Goal: Find specific page/section: Find specific page/section

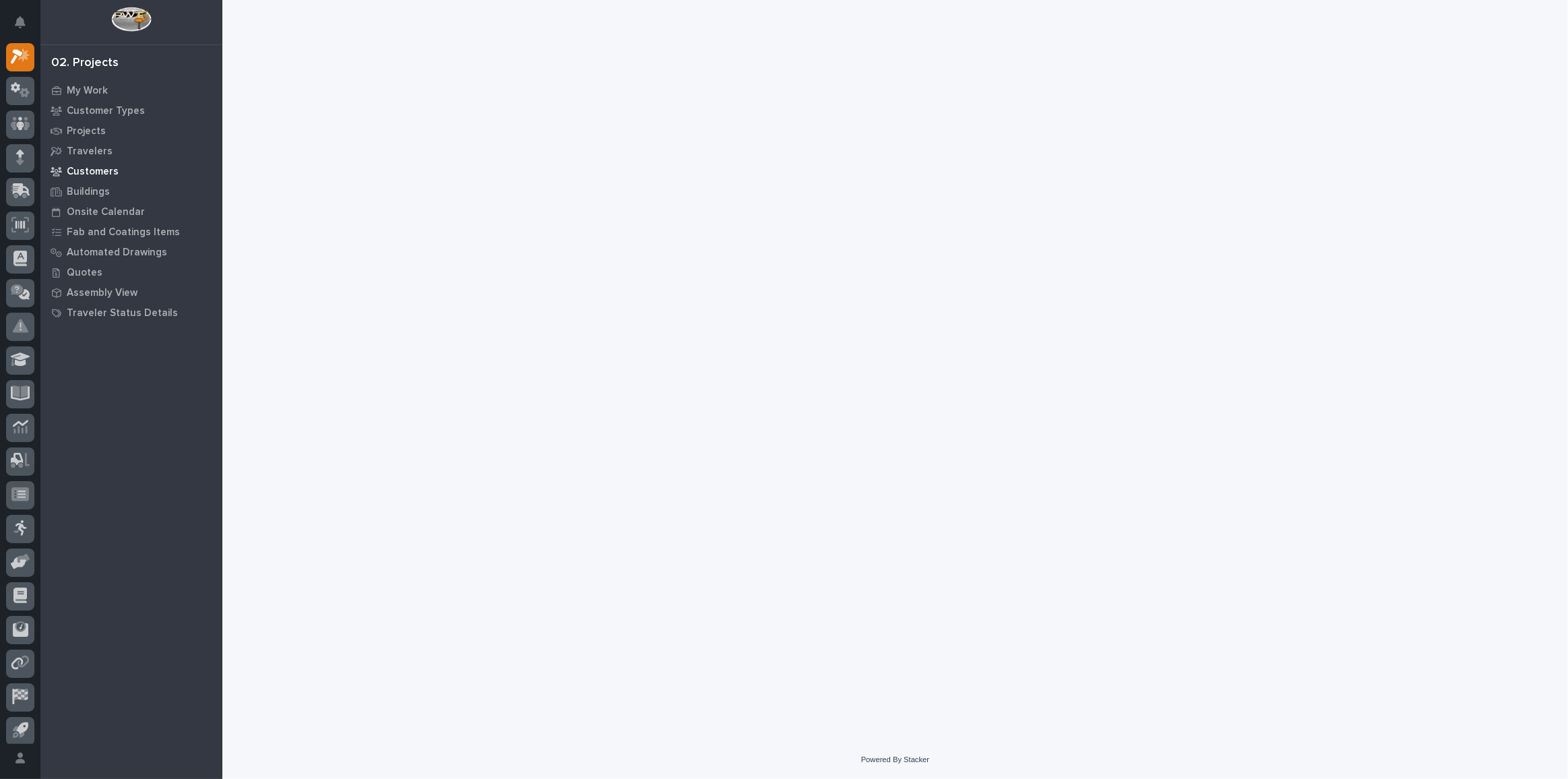
click at [74, 173] on p "Customers" at bounding box center [93, 171] width 52 height 12
click at [104, 170] on p "Customers" at bounding box center [93, 171] width 52 height 12
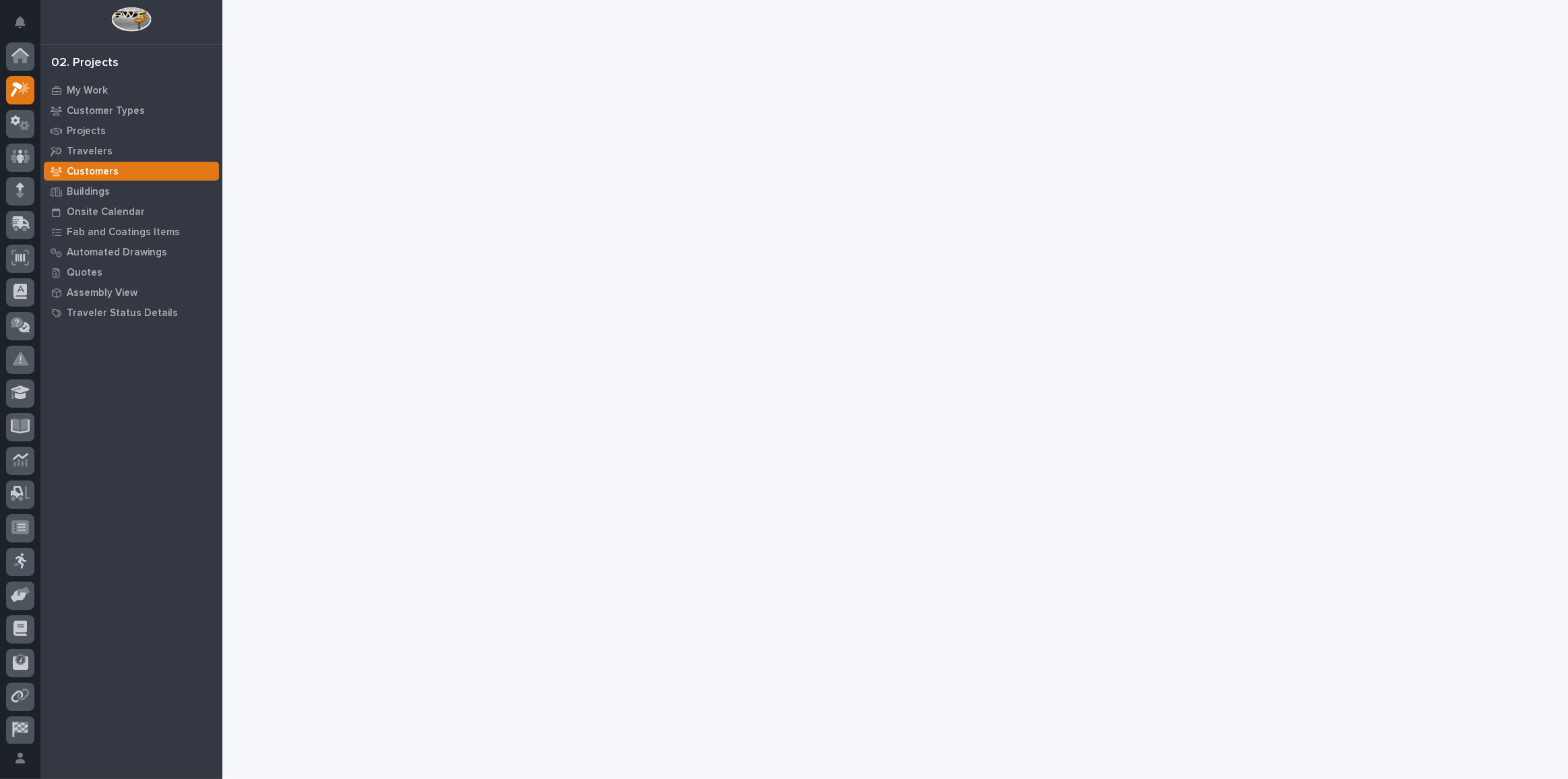
scroll to position [33, 0]
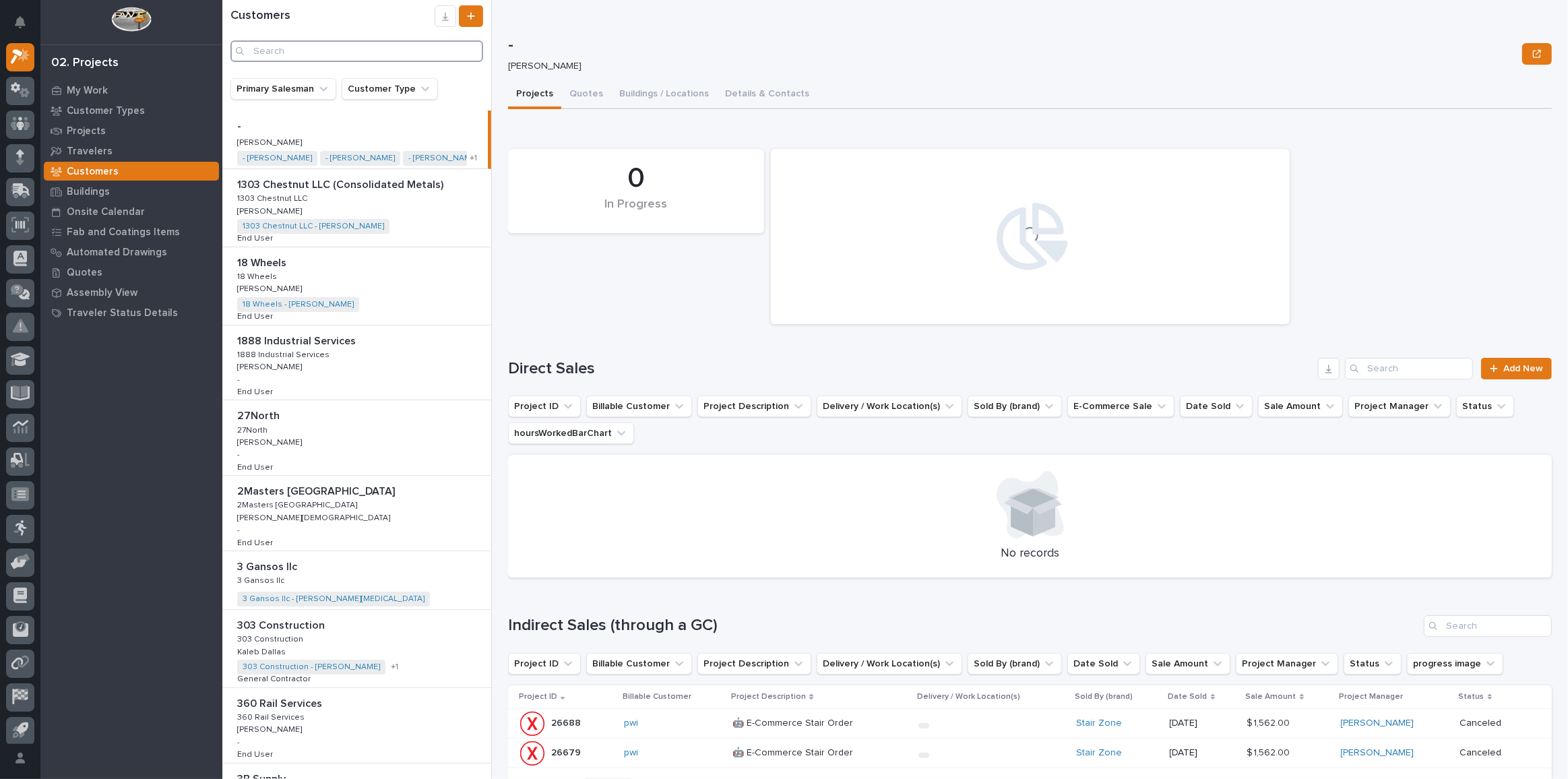
click at [287, 54] on input "Search" at bounding box center [357, 51] width 253 height 21
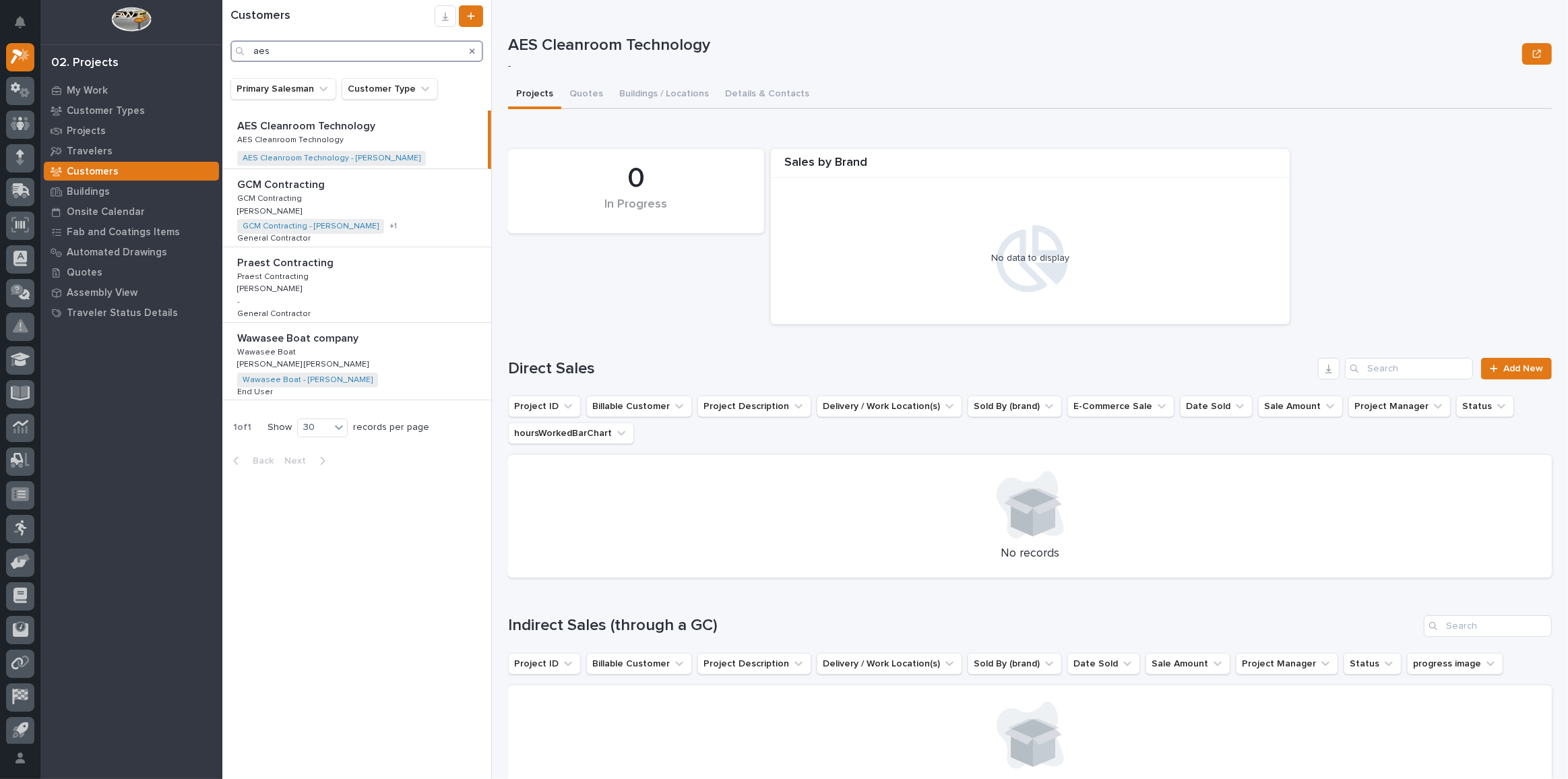
type input "aes"
click at [393, 126] on p at bounding box center [358, 126] width 242 height 13
click at [360, 126] on p "AES Cleanroom Technology" at bounding box center [308, 125] width 141 height 16
click at [639, 91] on button "Buildings / Locations" at bounding box center [665, 95] width 106 height 28
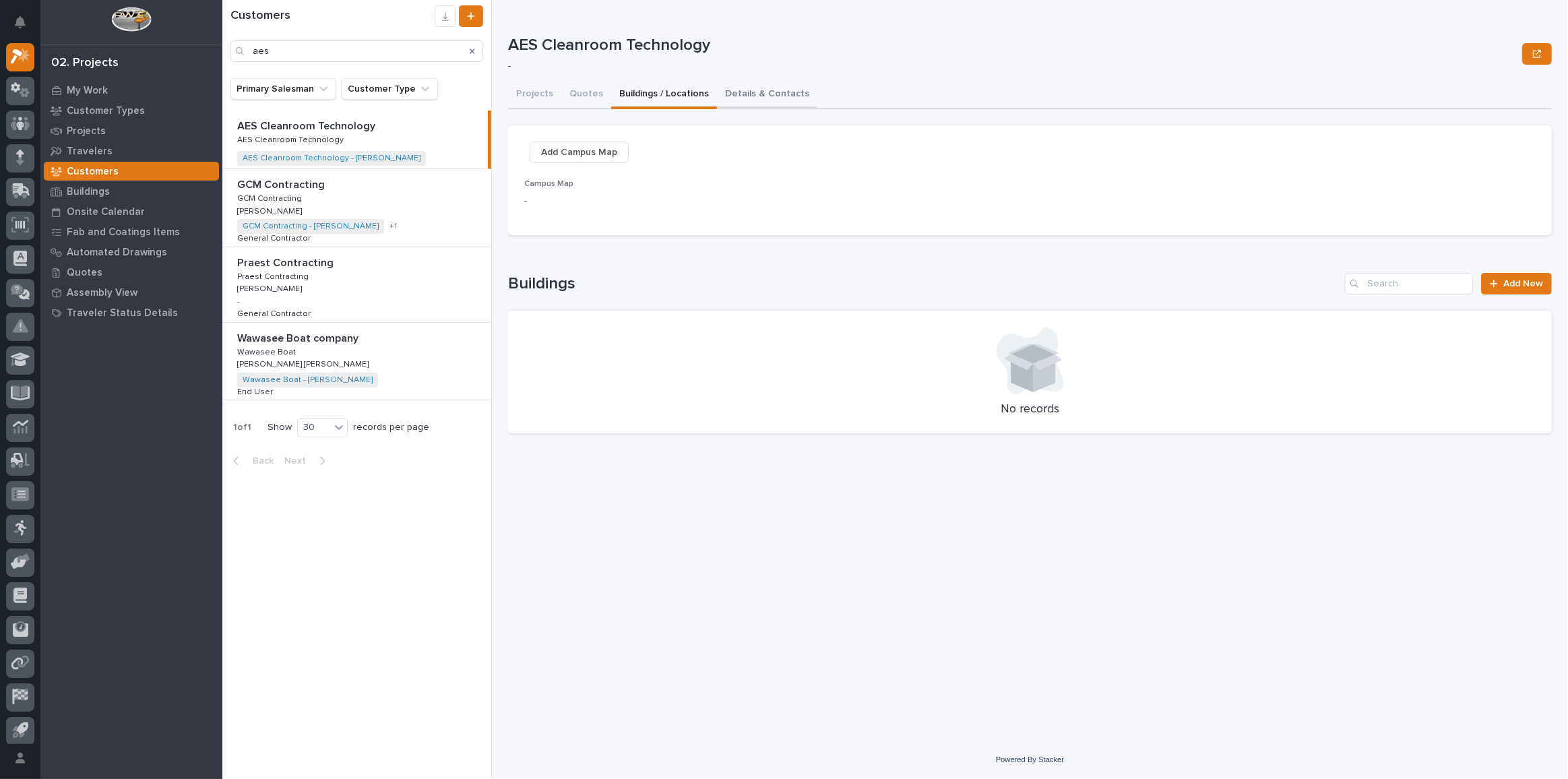
click at [765, 97] on button "Details & Contacts" at bounding box center [767, 95] width 100 height 28
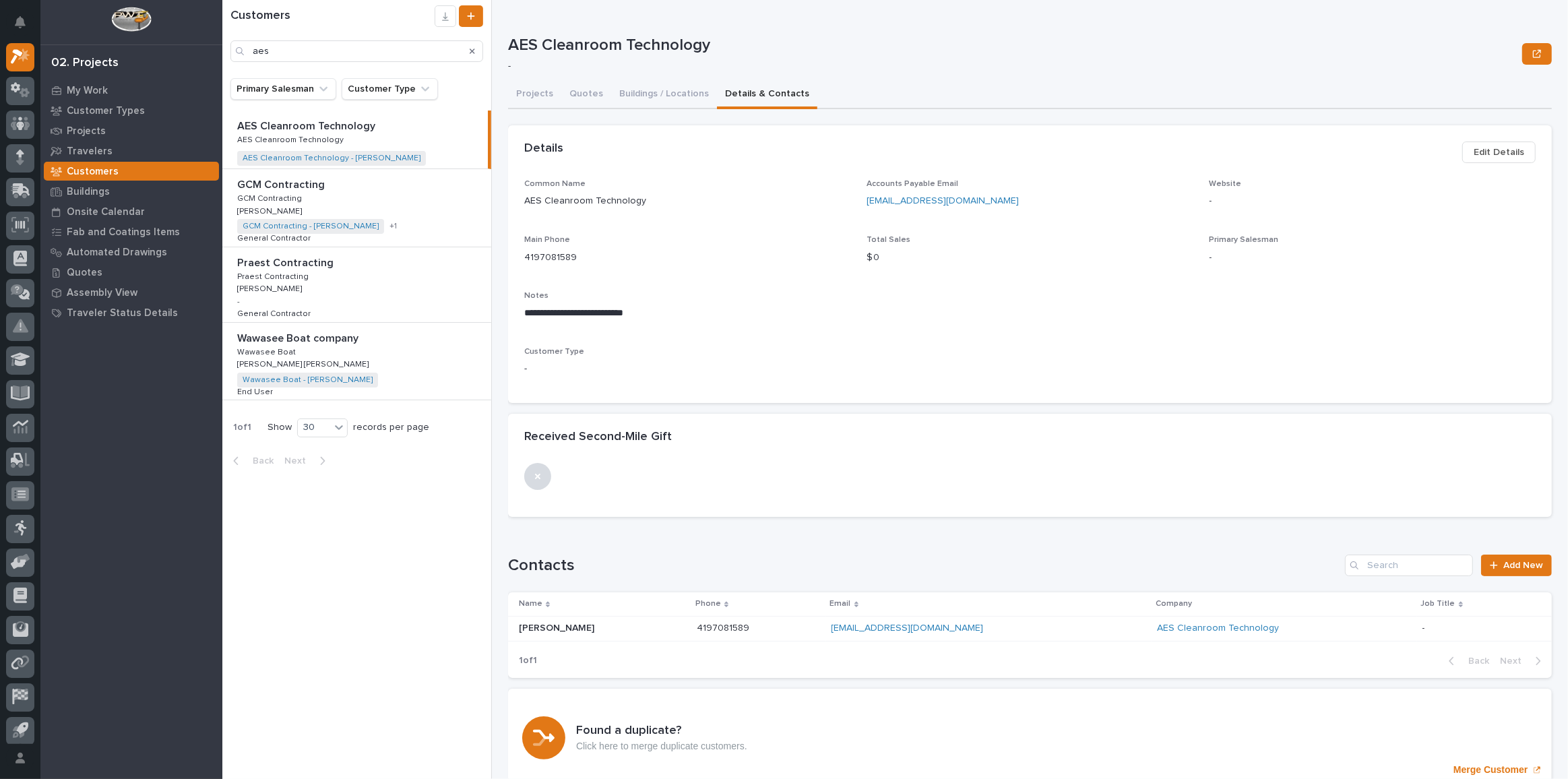
scroll to position [55, 0]
